Goal: Task Accomplishment & Management: Manage account settings

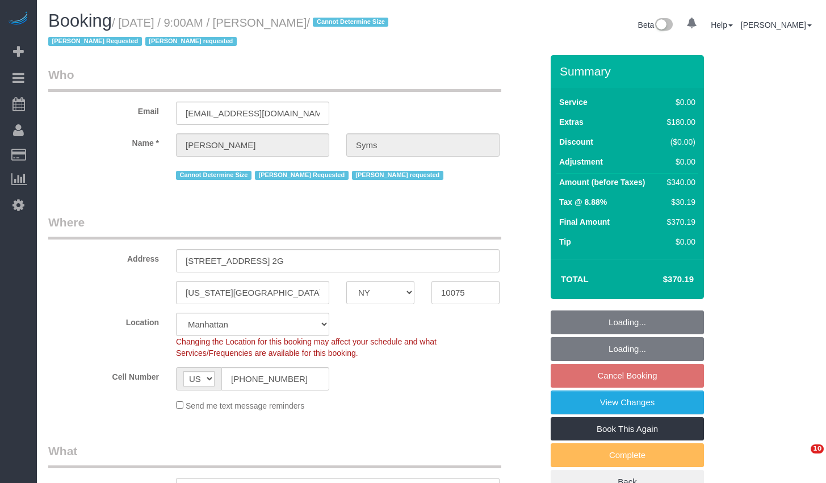
select select "NY"
select select "1"
select select "spot2"
select select "number:89"
select select "number:90"
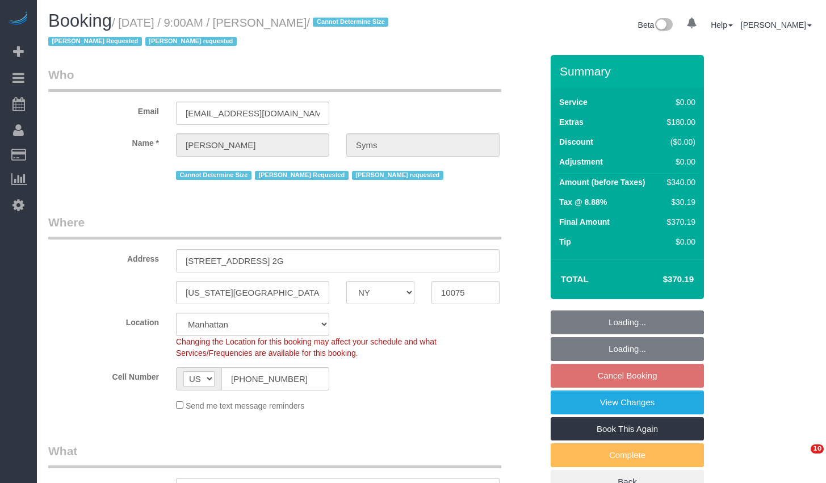
select select "number:15"
select select "number:5"
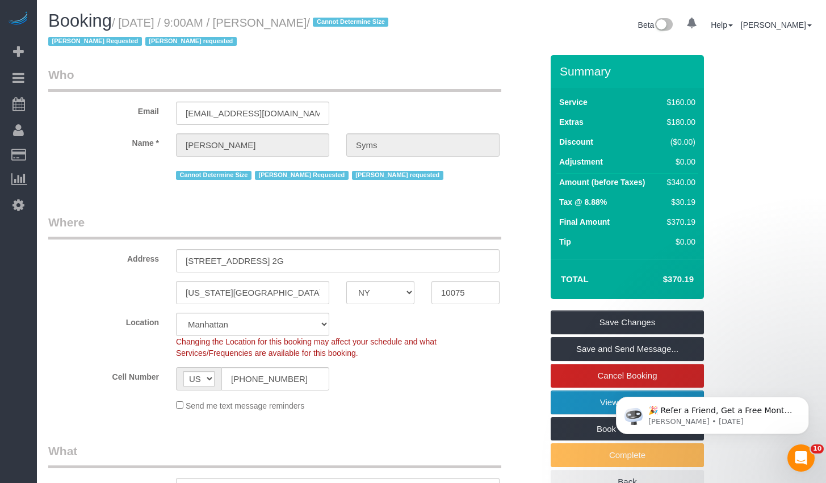
click at [598, 412] on link "View Changes" at bounding box center [627, 403] width 153 height 24
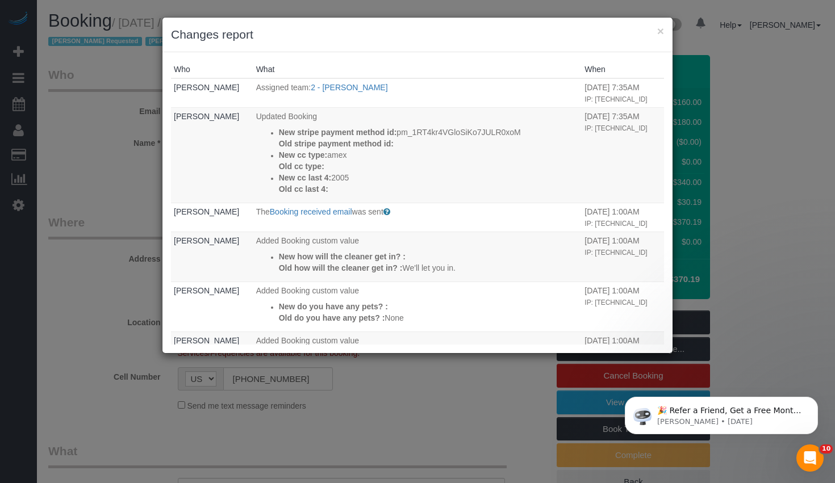
click at [664, 29] on div "× Changes report" at bounding box center [417, 35] width 510 height 35
click at [662, 31] on button "×" at bounding box center [660, 31] width 7 height 12
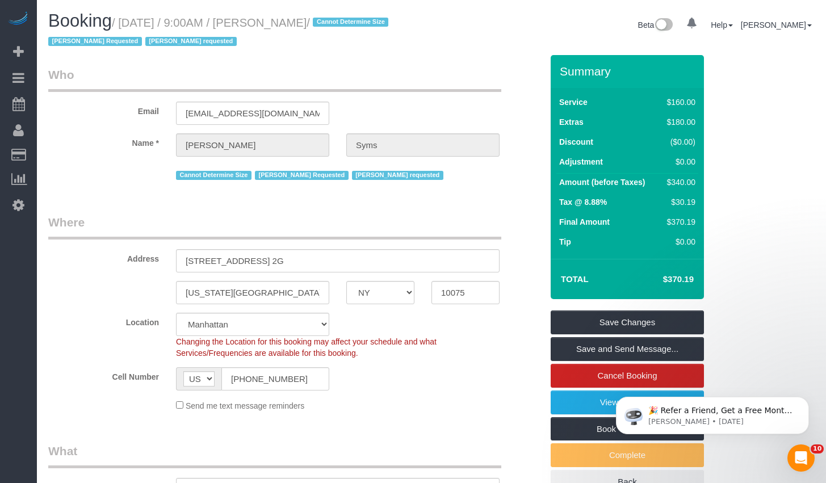
drag, startPoint x: 273, startPoint y: 23, endPoint x: 333, endPoint y: 26, distance: 60.2
click at [333, 26] on small "/ August 23, 2025 / 9:00AM / Chloe Syms / Cannot Determine Size Isabella Simpli…" at bounding box center [220, 32] width 344 height 32
copy small "Chloe Syms"
click at [592, 407] on link "View Changes" at bounding box center [627, 403] width 153 height 24
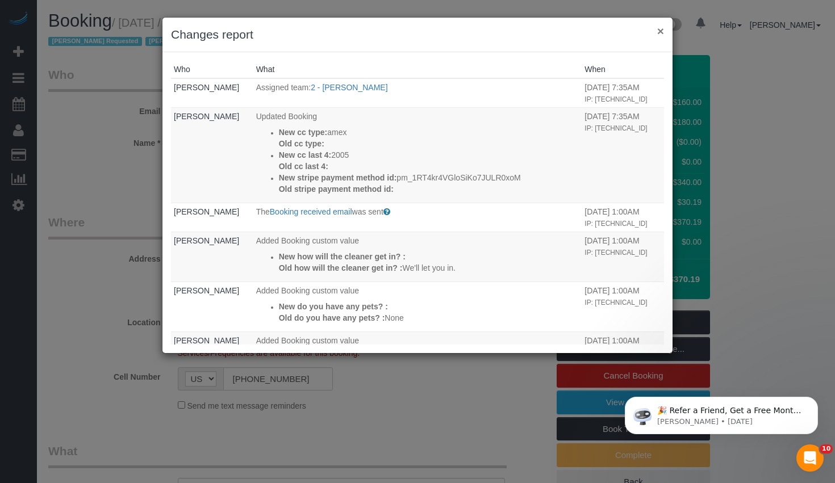
click at [662, 31] on button "×" at bounding box center [660, 31] width 7 height 12
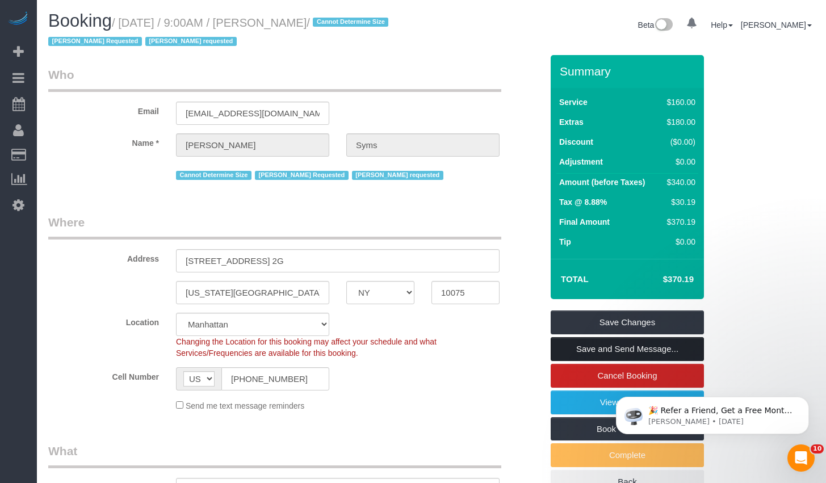
click at [612, 348] on link "Save and Send Message..." at bounding box center [627, 349] width 153 height 24
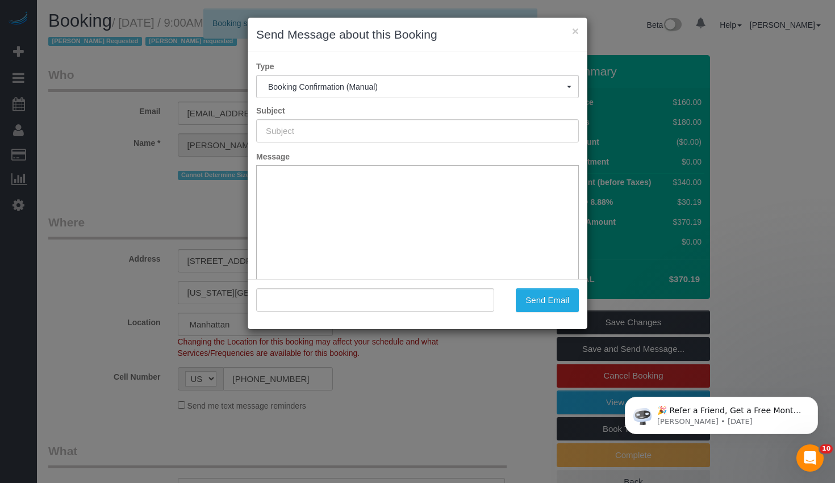
type input "Cleaning Confirmed for 08/23/2025 at 9:00am"
type input ""Chloe Syms" <syms.chloe@gmail.com>"
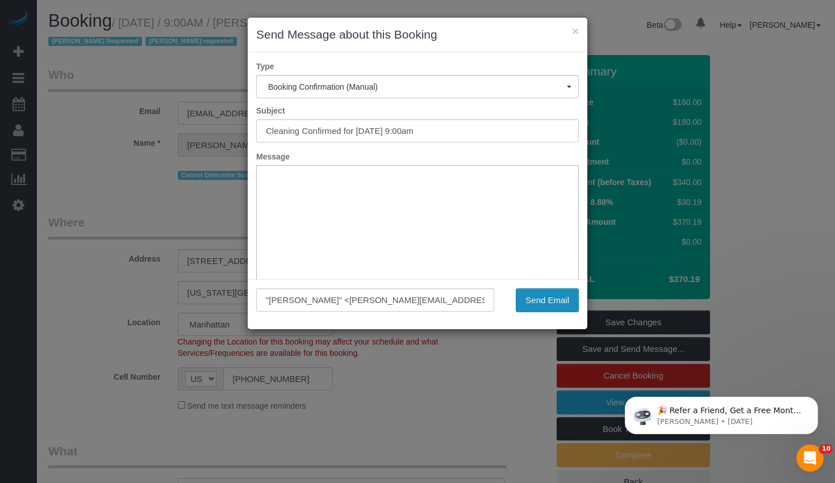
click at [538, 296] on button "Send Email" at bounding box center [547, 300] width 63 height 24
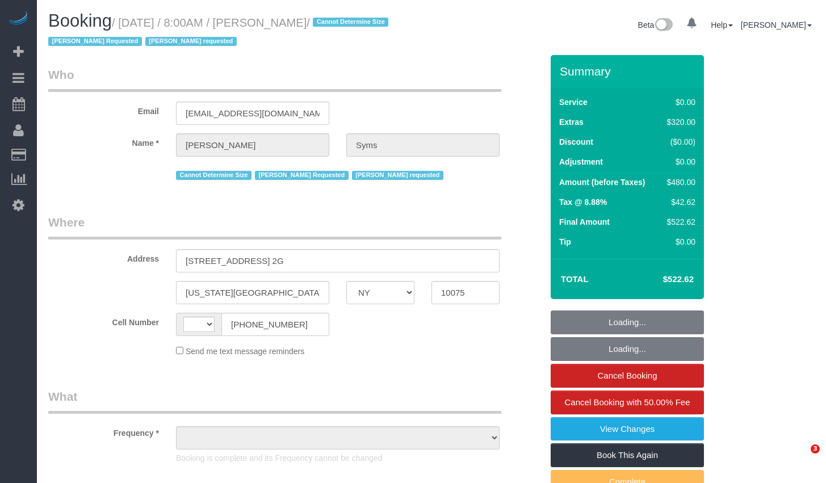
select select "NY"
select select "string:[GEOGRAPHIC_DATA]"
select select "number:56"
select select "number:70"
select select "number:15"
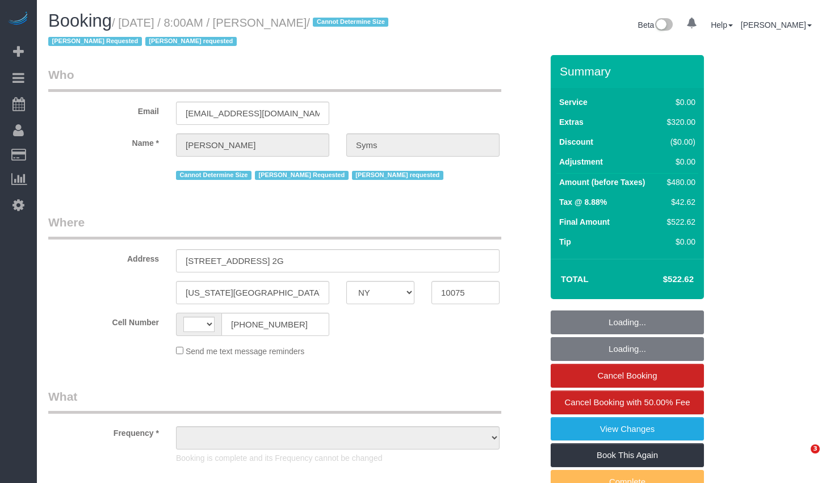
select select "number:5"
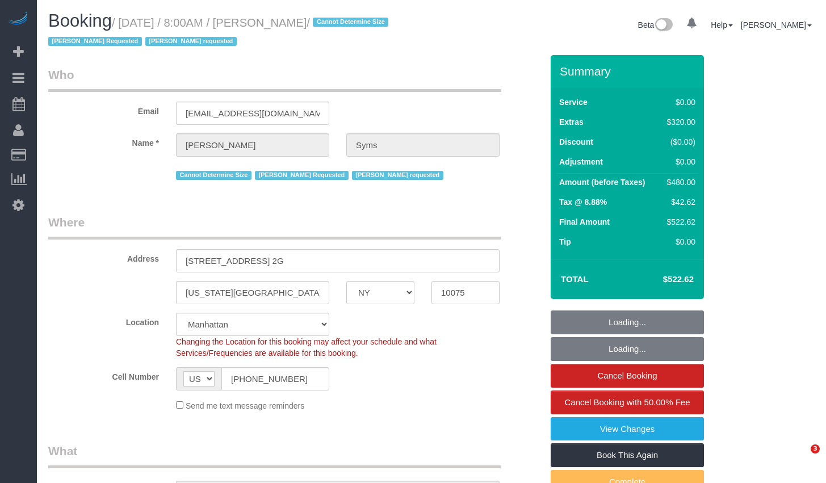
select select "string:stripe-pm_1RT4kr4VGloSiKo7JULR0xoM"
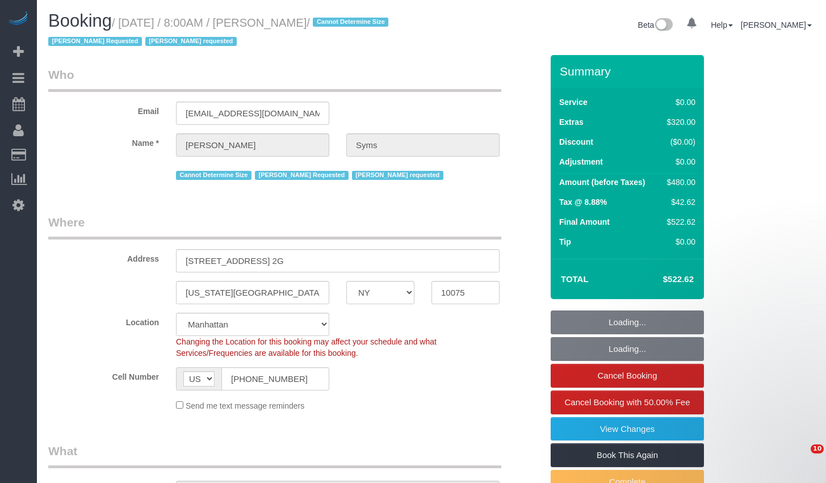
select select "object:788"
select select "1"
select select "spot1"
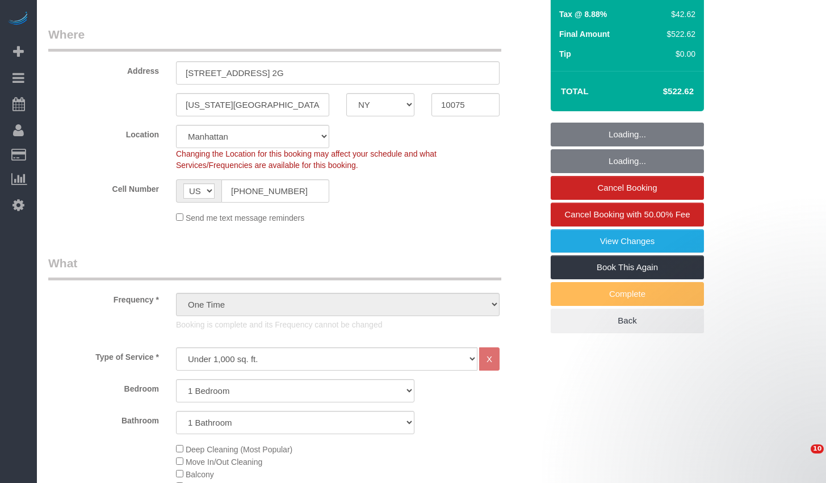
select select "object:1320"
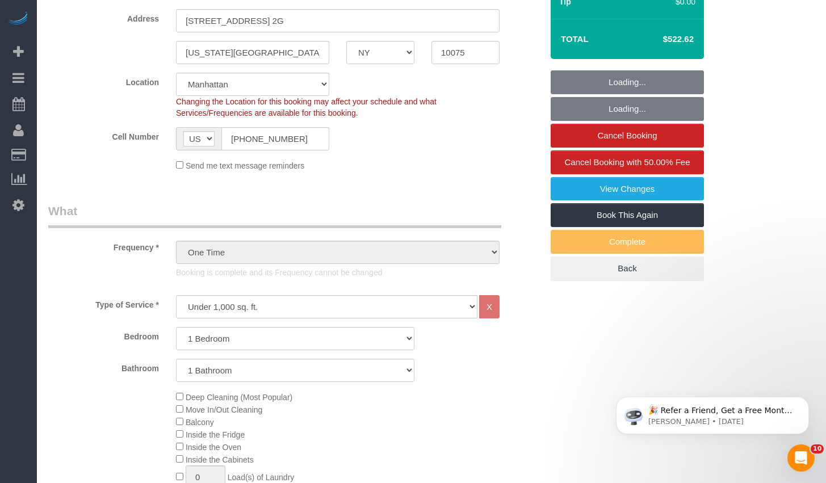
scroll to position [0, 0]
select select "1"
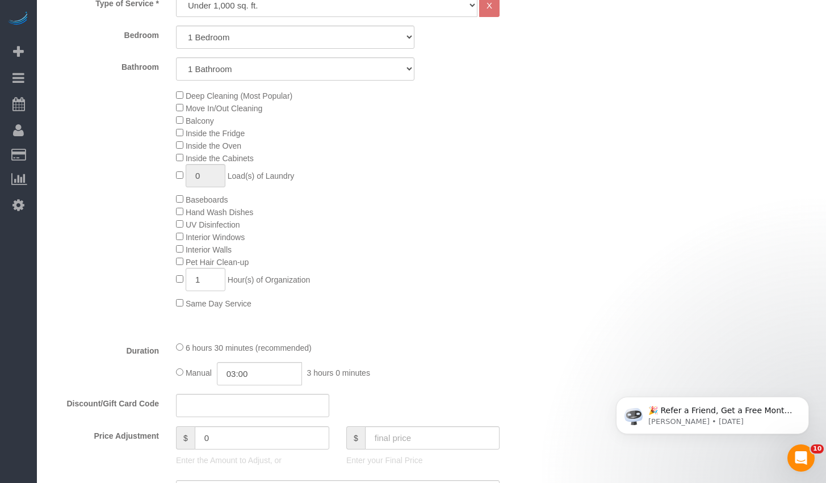
scroll to position [600, 0]
